Goal: Share content: Share content

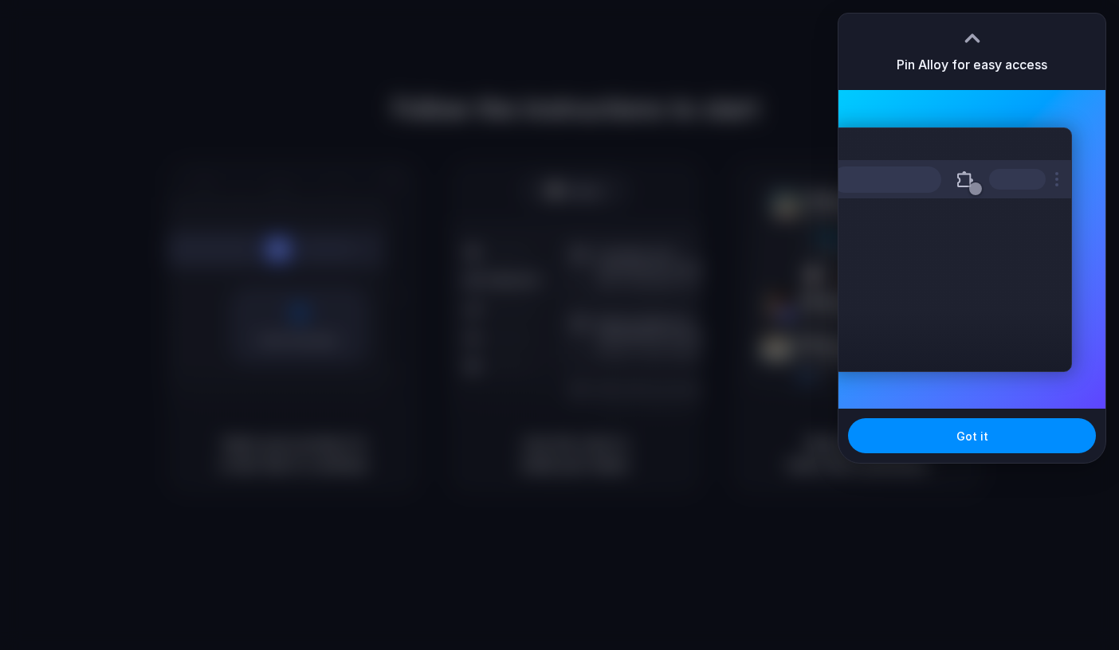
click at [879, 366] on div "Extensions Alloy · AI Prototyping for..." at bounding box center [951, 249] width 241 height 245
click at [917, 442] on button "Got it" at bounding box center [972, 435] width 248 height 35
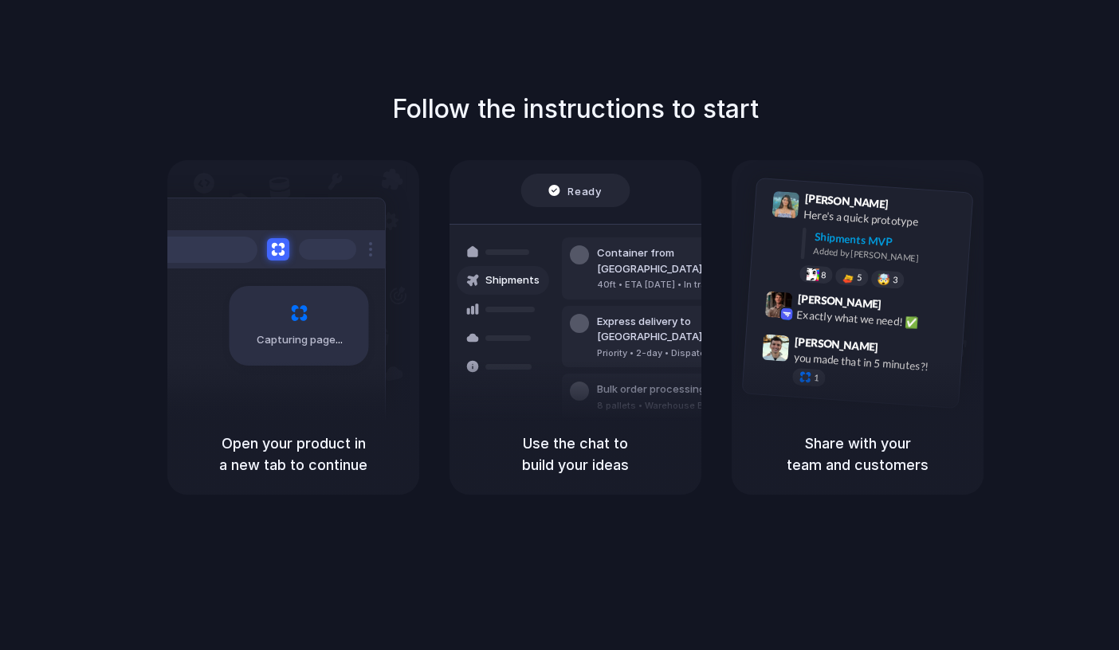
click at [1001, 100] on div "Follow the instructions to start Capturing page Open your product in a new tab …" at bounding box center [575, 292] width 1119 height 405
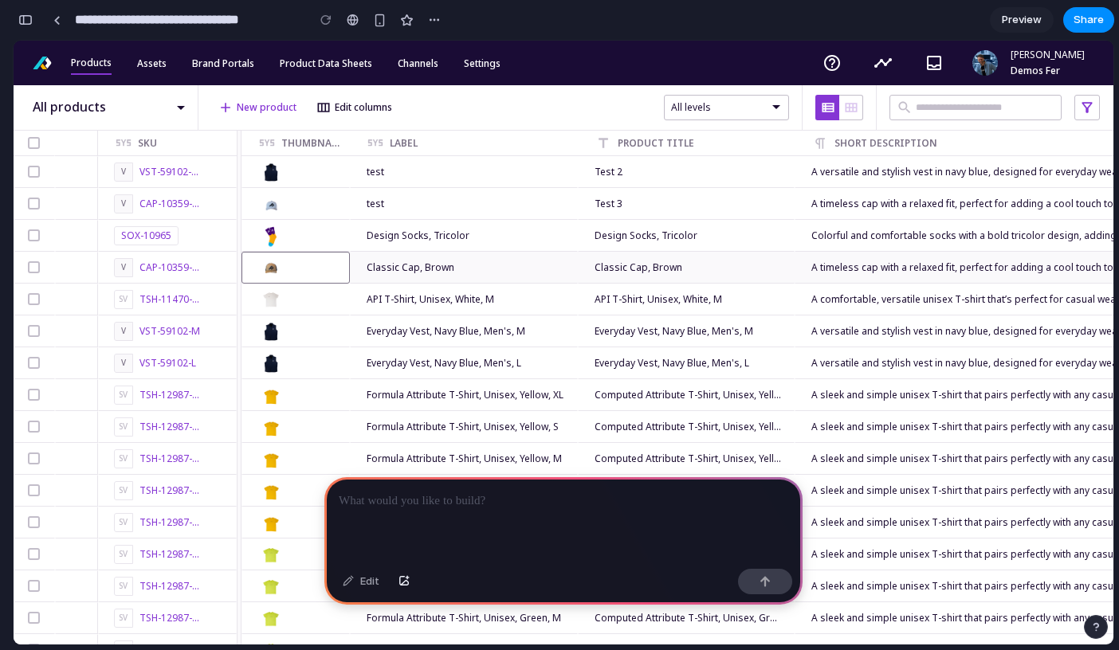
click at [277, 282] on div at bounding box center [295, 268] width 107 height 30
click at [280, 309] on img at bounding box center [270, 299] width 25 height 25
click at [446, 331] on span "Everyday Vest, Navy Blue, Men's, M" at bounding box center [446, 332] width 159 height 16
click at [449, 496] on p at bounding box center [563, 501] width 449 height 19
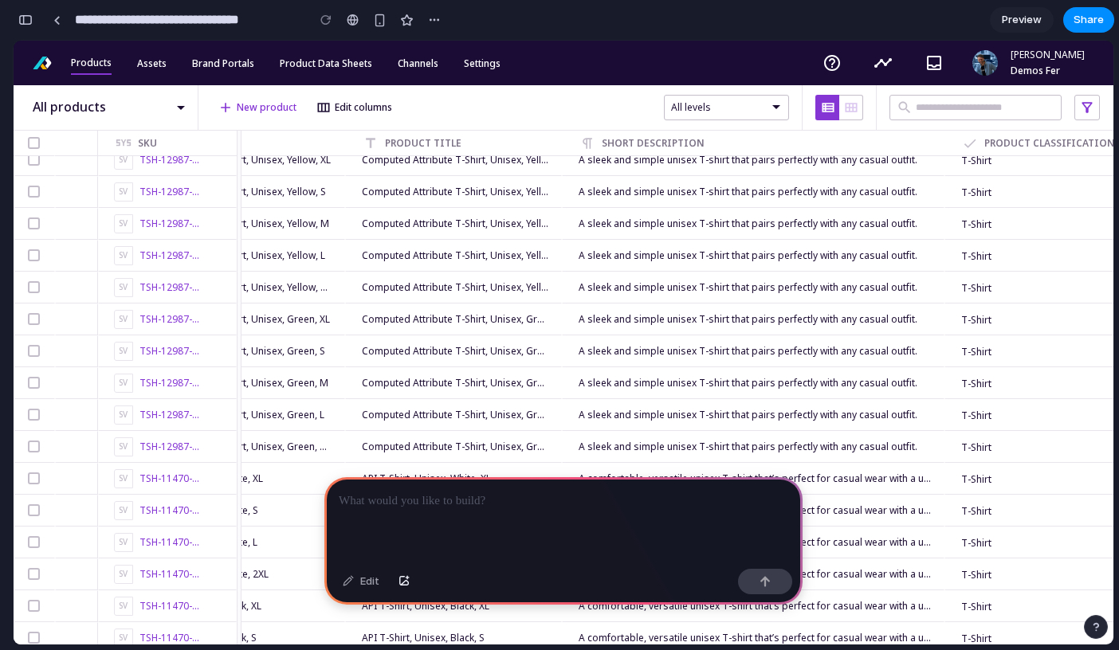
scroll to position [235, 0]
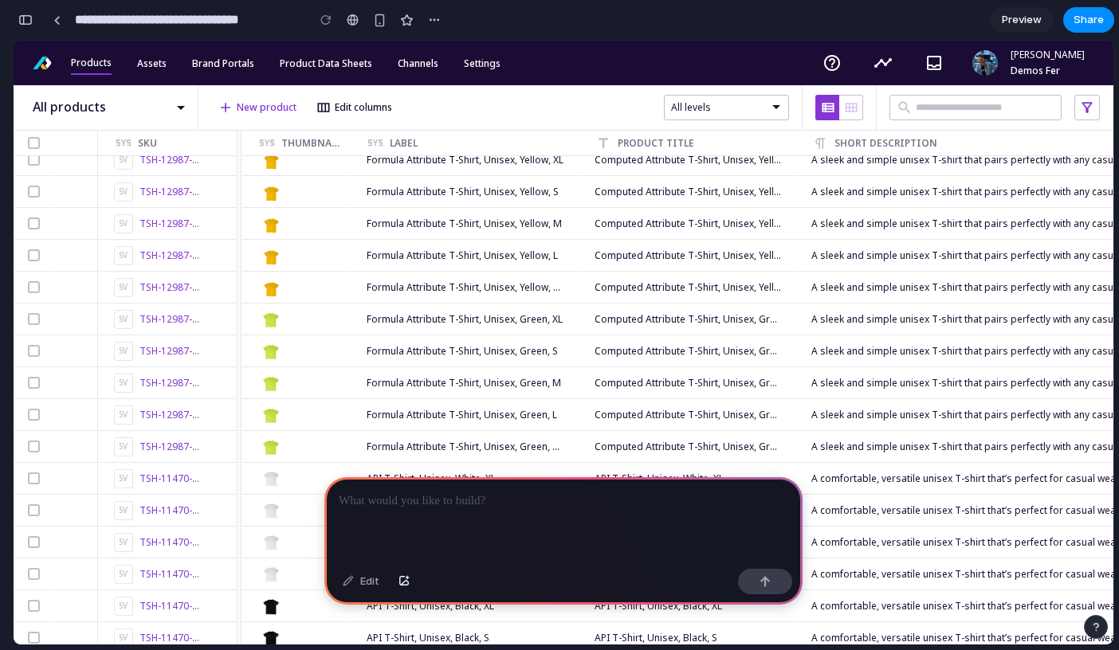
click at [942, 118] on div "search" at bounding box center [975, 107] width 172 height 25
click at [939, 112] on input "text" at bounding box center [987, 108] width 142 height 16
click at [724, 117] on div "All levels" at bounding box center [726, 107] width 125 height 25
click at [783, 99] on div "All levels" at bounding box center [726, 107] width 151 height 45
click at [385, 22] on div "button" at bounding box center [380, 21] width 14 height 14
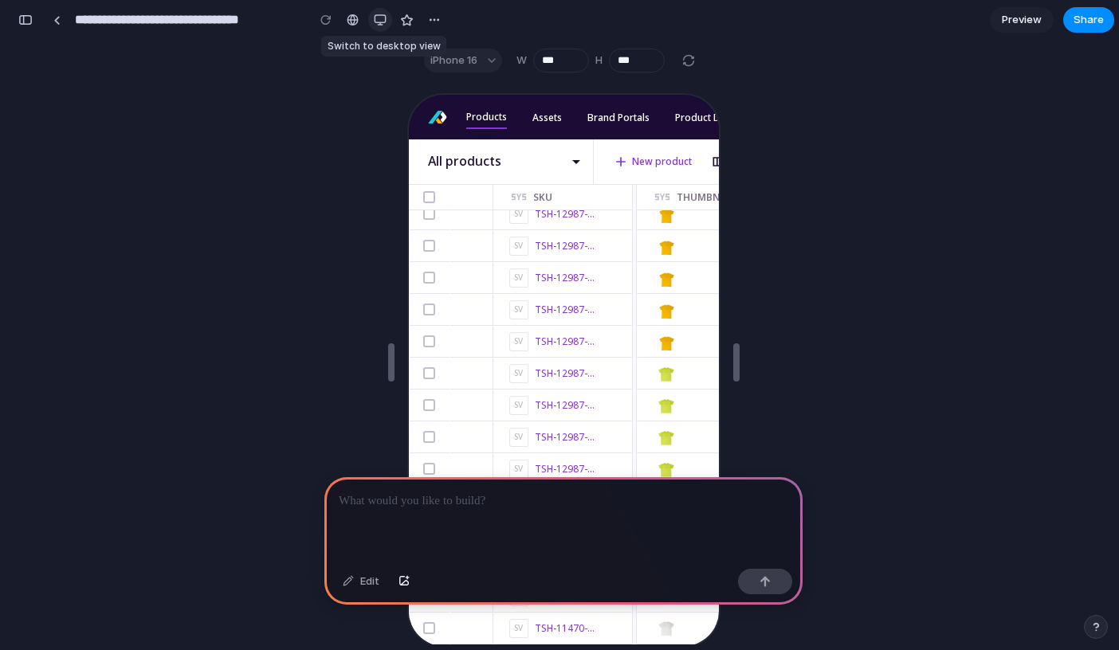
click at [385, 22] on div "button" at bounding box center [380, 20] width 13 height 13
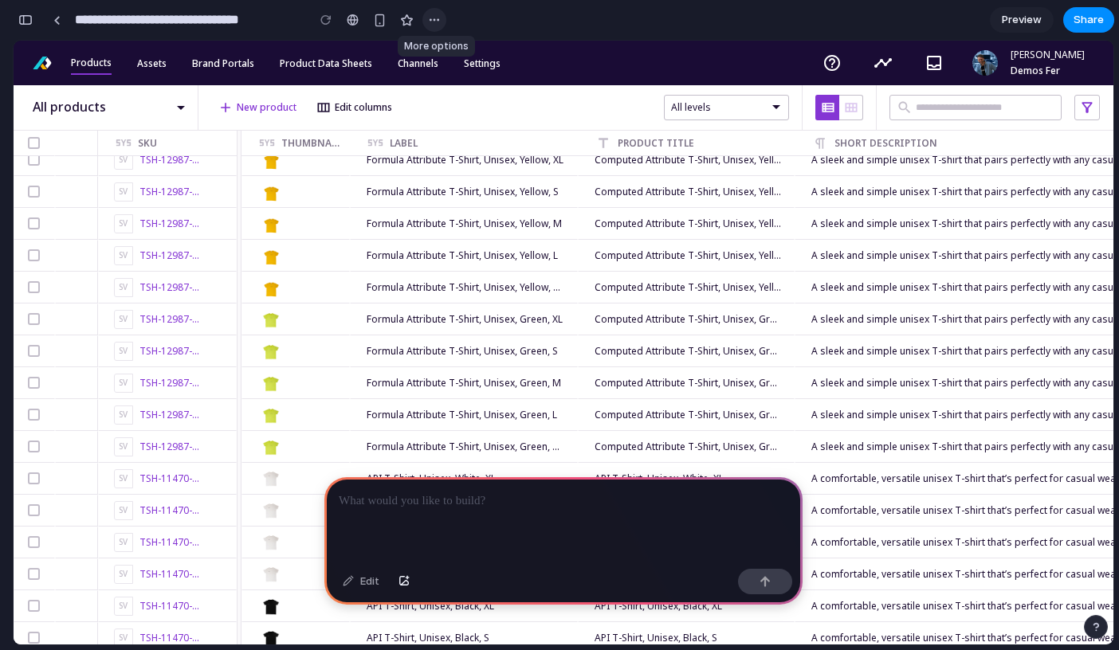
click at [433, 17] on div "button" at bounding box center [434, 20] width 13 height 13
click at [433, 17] on div "Duplicate Delete" at bounding box center [559, 325] width 1119 height 650
click at [433, 17] on div "button" at bounding box center [434, 20] width 13 height 13
click at [425, 516] on div at bounding box center [563, 519] width 478 height 85
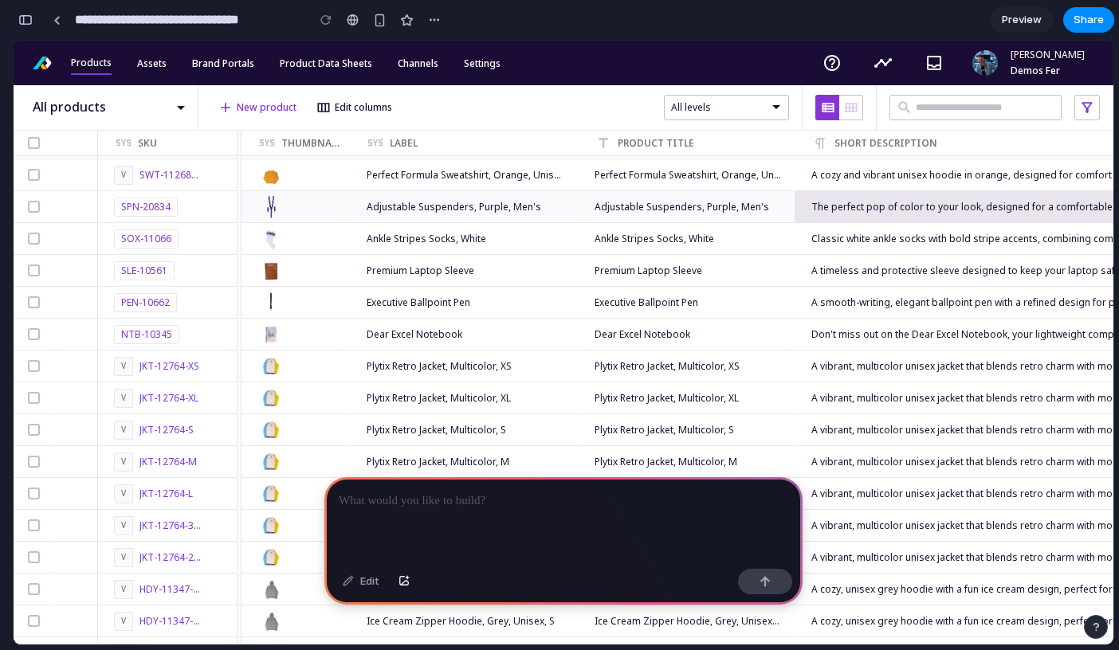
scroll to position [0, 0]
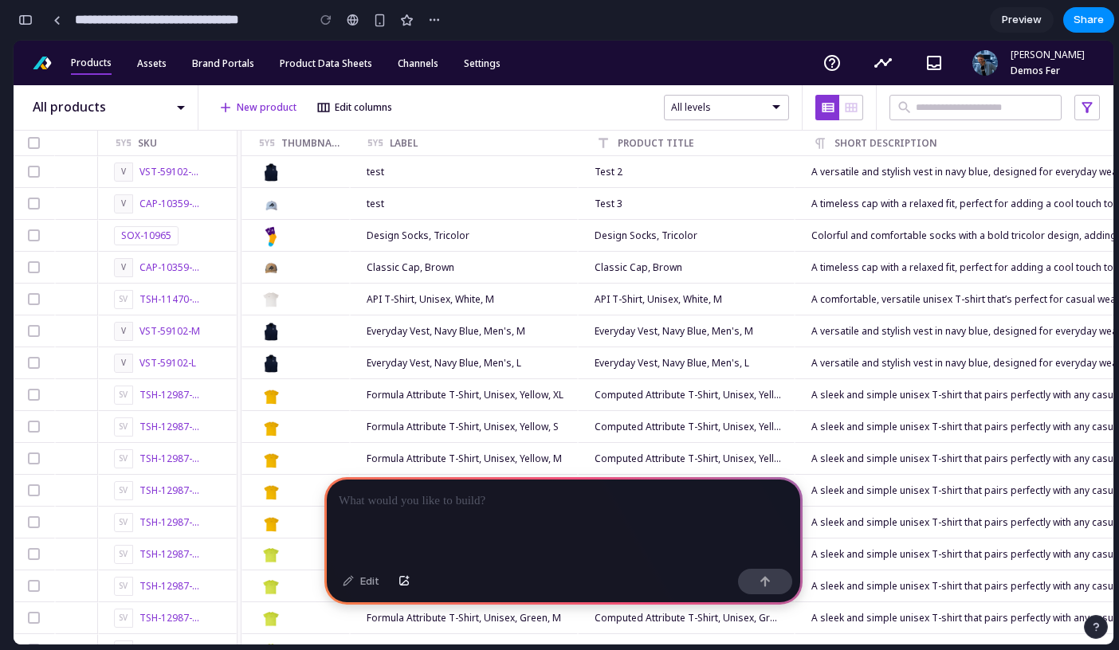
click at [698, 106] on div at bounding box center [727, 108] width 124 height 17
click at [754, 102] on div at bounding box center [727, 108] width 124 height 17
click at [769, 105] on span at bounding box center [776, 108] width 16 height 16
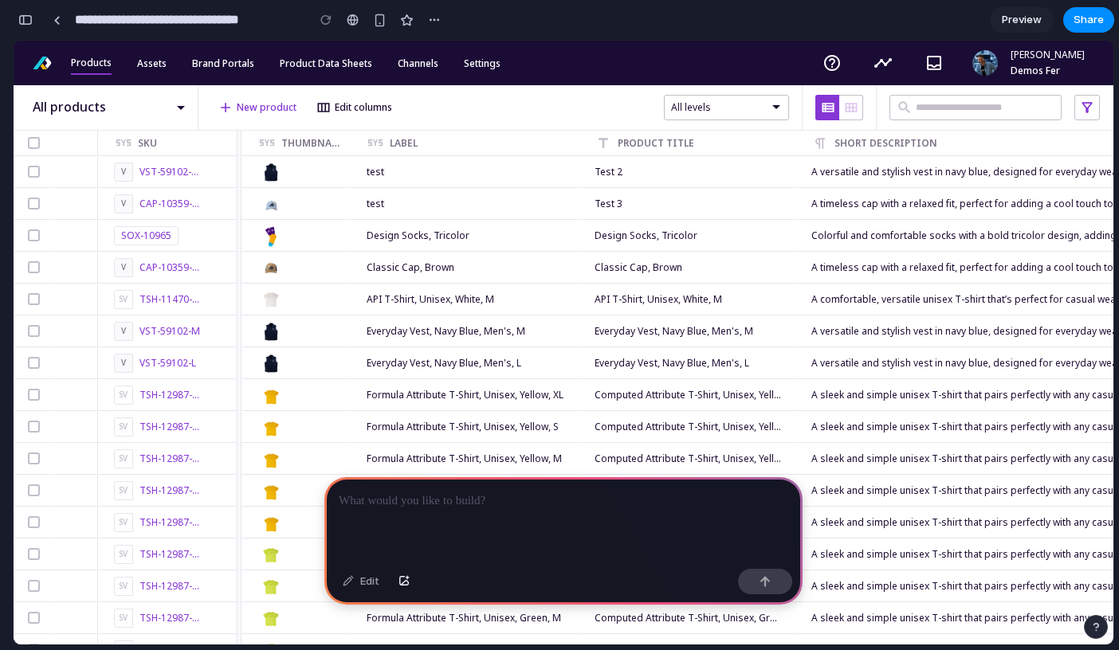
click at [769, 105] on span at bounding box center [776, 108] width 16 height 16
click at [851, 112] on button "view_module" at bounding box center [851, 107] width 24 height 25
click at [826, 109] on span "view_list" at bounding box center [828, 108] width 16 height 16
click at [963, 108] on input "text" at bounding box center [987, 108] width 142 height 16
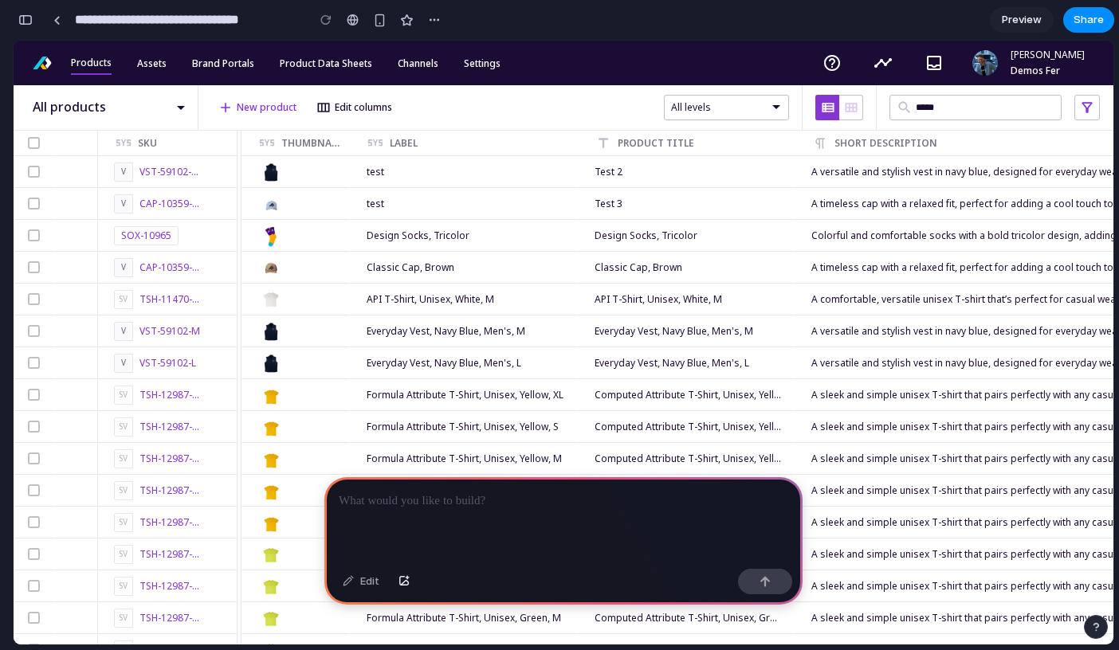
type input "******"
click at [662, 58] on div "help_outline timeline inbox Fer Guirao Demos Fer" at bounding box center [813, 63] width 600 height 45
click at [1100, 15] on span "Share" at bounding box center [1088, 20] width 30 height 16
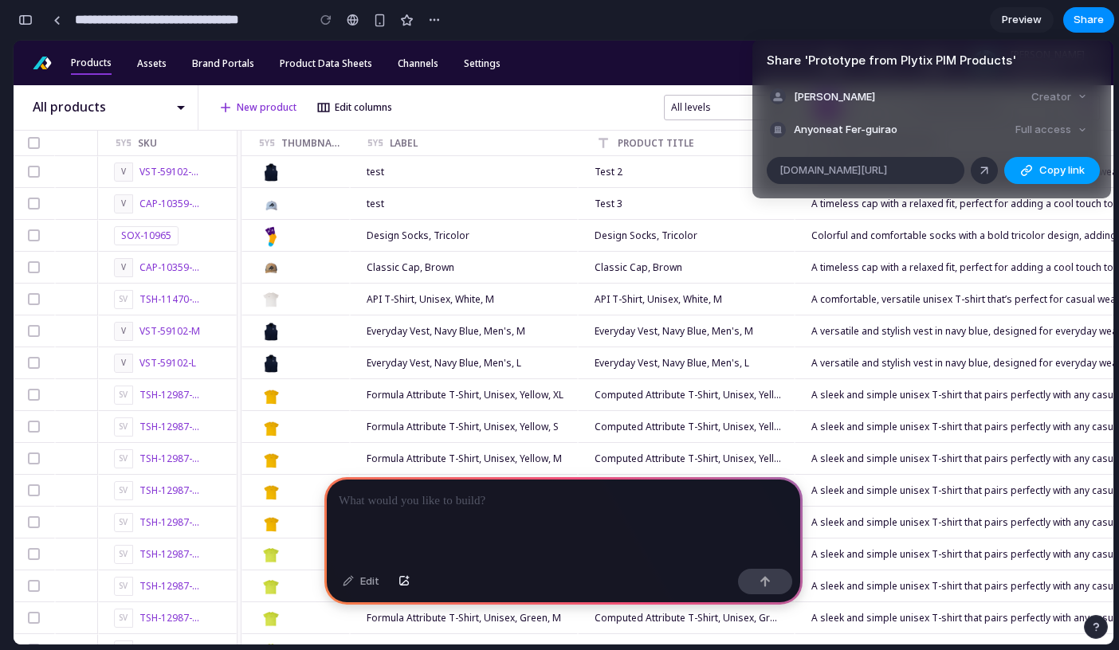
click at [1038, 168] on button "Copy link" at bounding box center [1052, 170] width 96 height 27
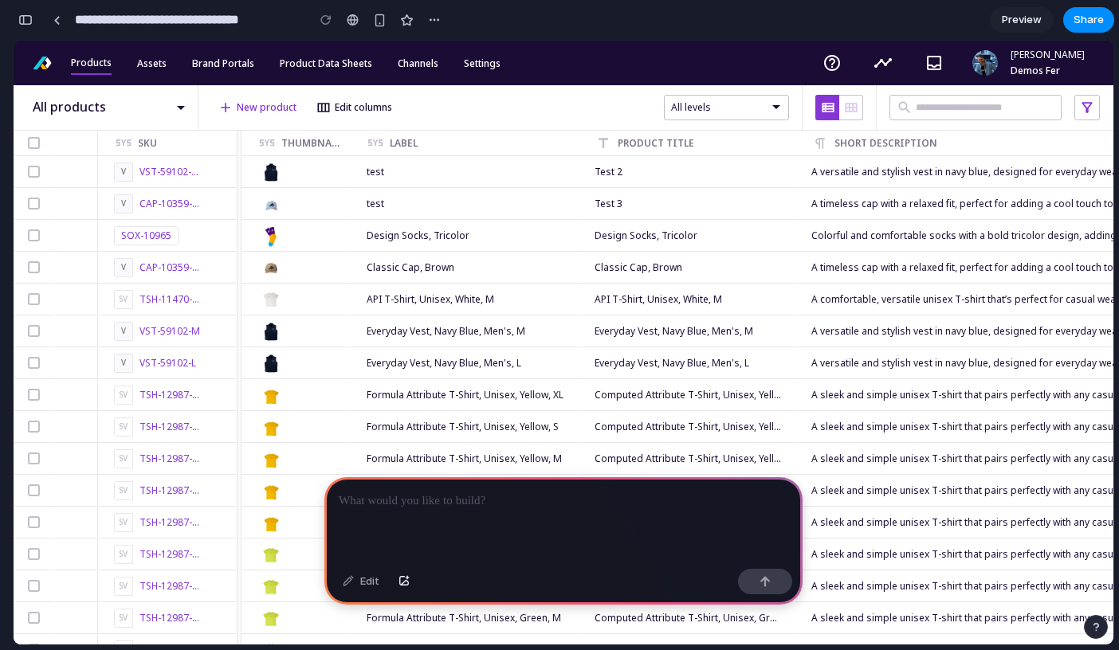
click at [711, 95] on div "Share ' Prototype from Plytix PIM Products ' Fer Guirao Creator Anyone at Fer-g…" at bounding box center [559, 325] width 1119 height 650
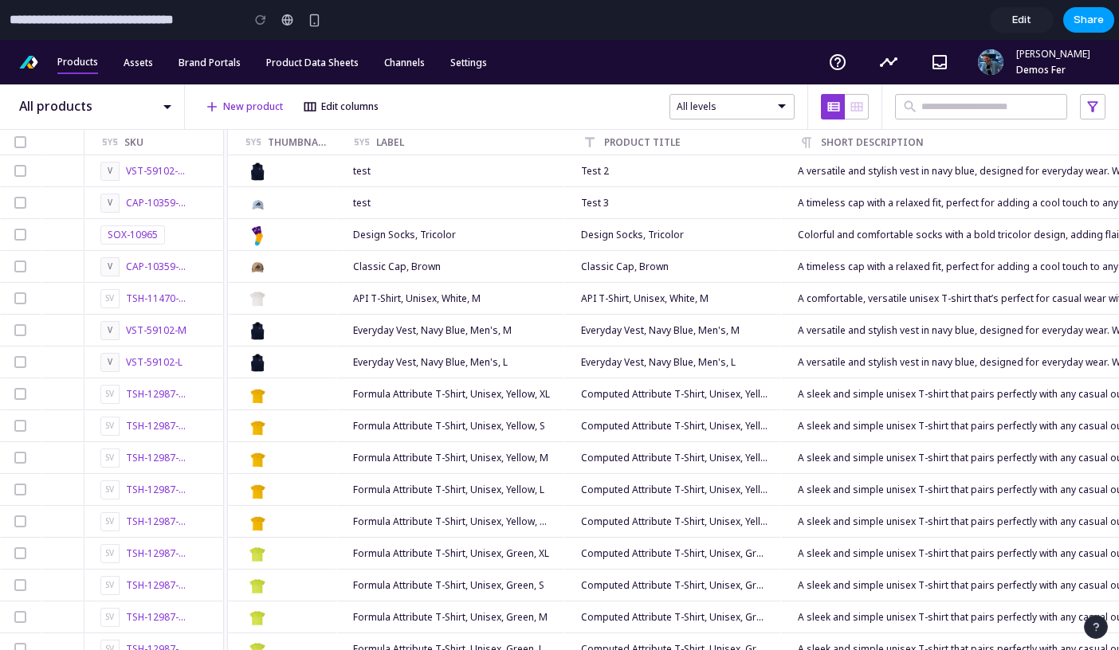
click at [1085, 23] on span "Share" at bounding box center [1088, 20] width 30 height 16
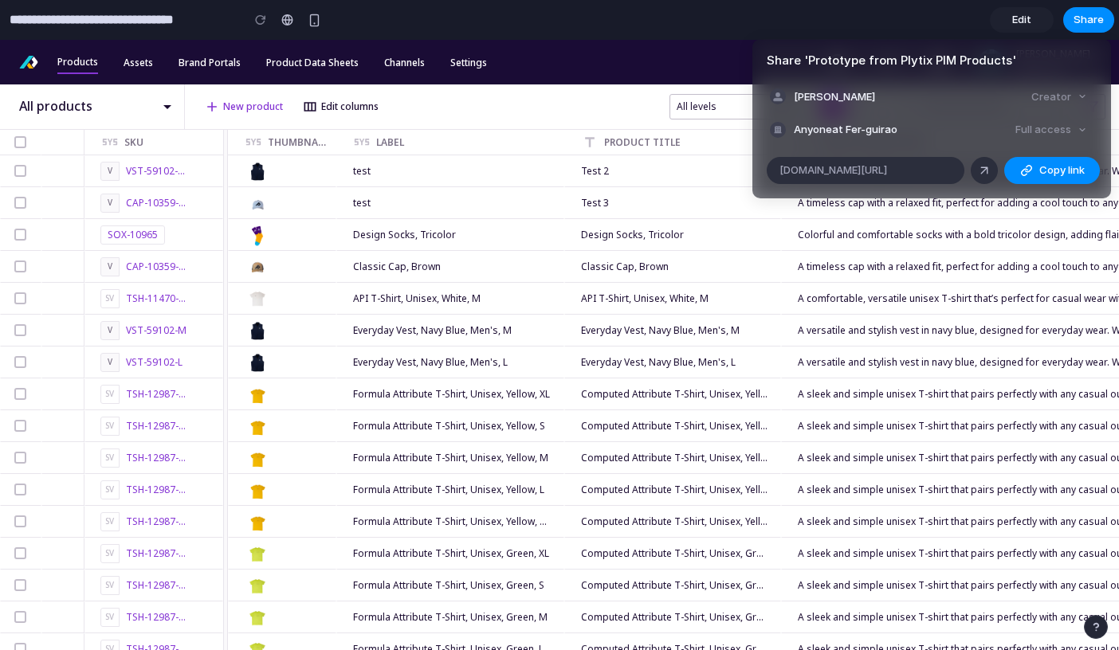
click at [881, 122] on div "Anyone at Fer-guirao" at bounding box center [833, 130] width 127 height 16
click at [1063, 133] on div "Full access" at bounding box center [1051, 130] width 84 height 22
click at [886, 123] on span "Anyone at Fer-guirao" at bounding box center [846, 130] width 104 height 16
click at [872, 176] on span "[DOMAIN_NAME][URL]" at bounding box center [833, 171] width 108 height 16
click at [1052, 96] on div "Creator" at bounding box center [1059, 97] width 69 height 22
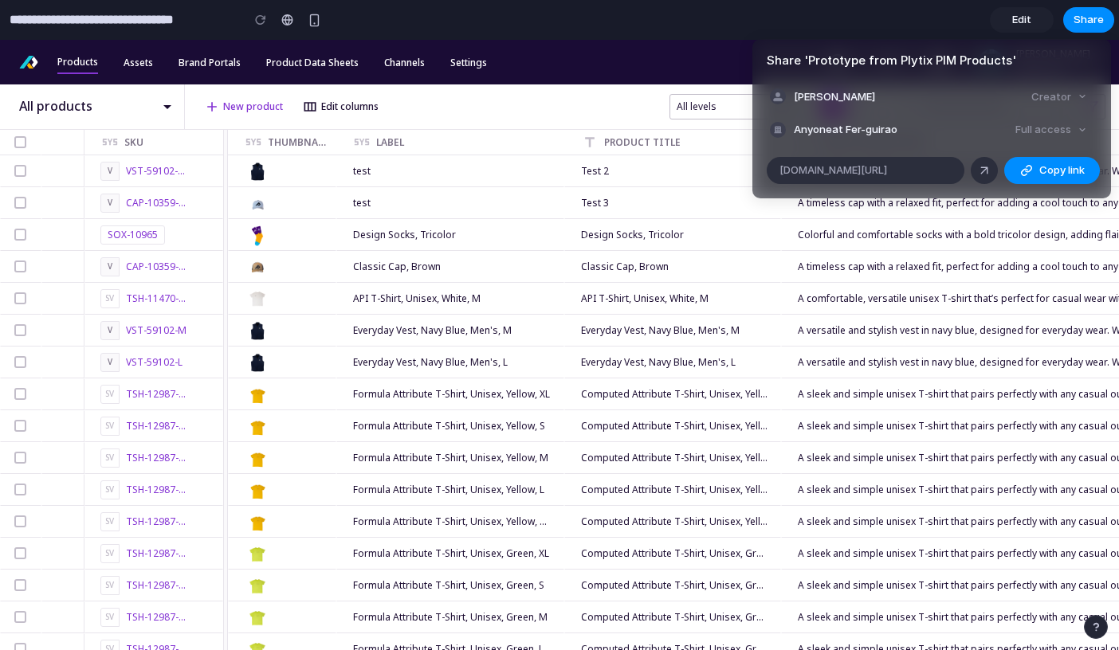
click at [1083, 95] on div "Creator" at bounding box center [1059, 97] width 69 height 22
click at [874, 71] on article "Share ' Prototype from Plytix PIM Products ' Fer Guirao Creator Anyone at Fer-g…" at bounding box center [931, 118] width 359 height 159
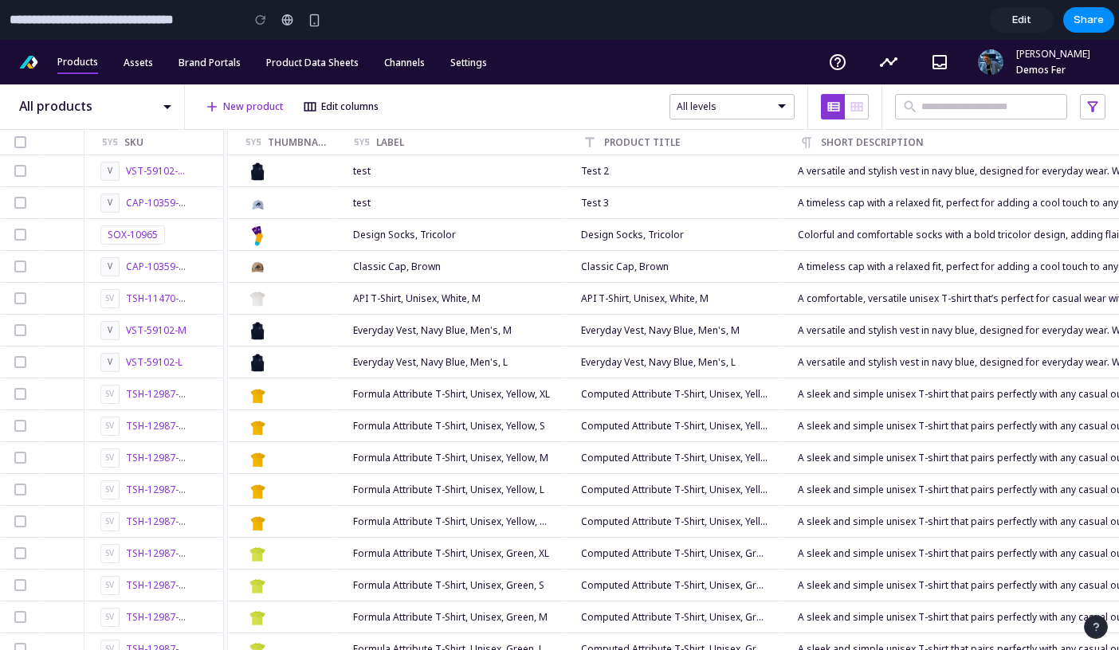
click at [662, 14] on section "**********" at bounding box center [557, 20] width 1114 height 40
